Goal: Navigation & Orientation: Find specific page/section

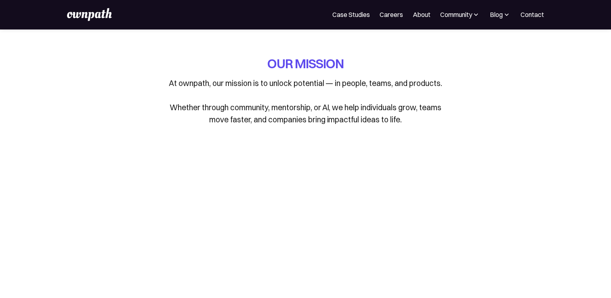
click at [402, 12] on nav "For Companies Case Studies Careers About Community Events Resources Design Resi…" at bounding box center [439, 15] width 212 height 10
click at [400, 14] on link "Careers" at bounding box center [391, 15] width 23 height 10
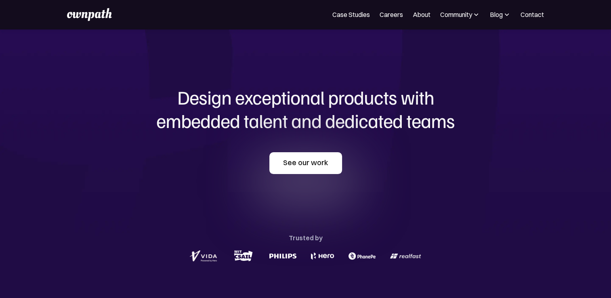
click at [273, 173] on link "See our work" at bounding box center [306, 163] width 73 height 22
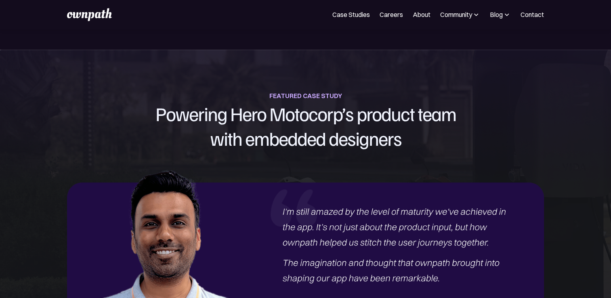
scroll to position [845, 0]
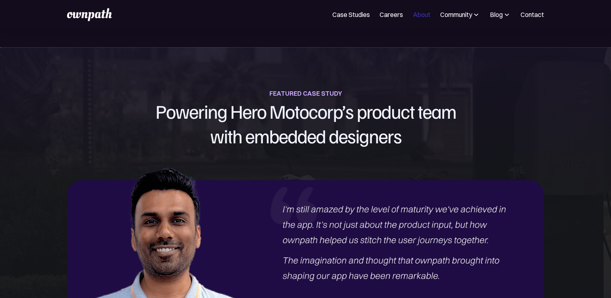
click at [424, 18] on link "About" at bounding box center [422, 15] width 18 height 10
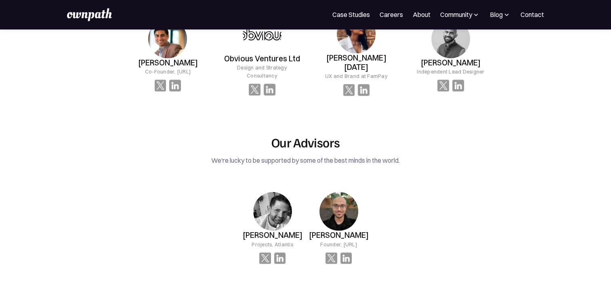
scroll to position [1051, 0]
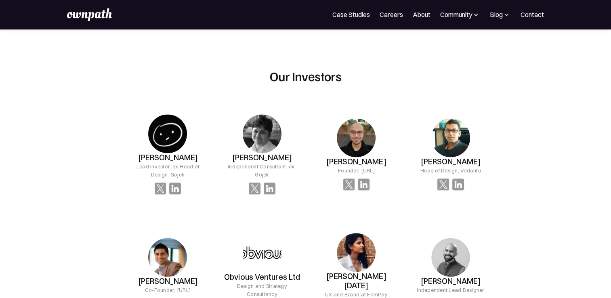
click at [476, 13] on img at bounding box center [476, 15] width 8 height 8
click at [375, 84] on div "Our Investors Abhinit Tiwari Lead Investor, ex-Head of Design, Gojek Ranjan Sak…" at bounding box center [305, 197] width 362 height 259
